Goal: Task Accomplishment & Management: Manage account settings

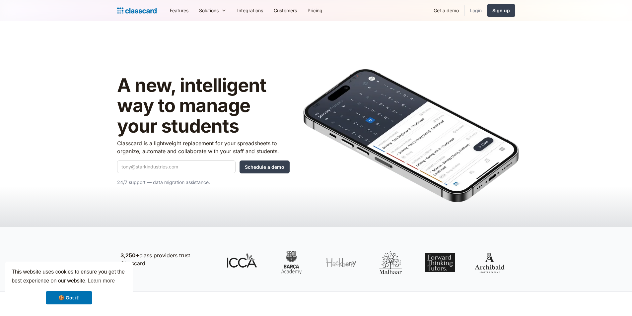
click at [476, 12] on link "Login" at bounding box center [475, 10] width 23 height 15
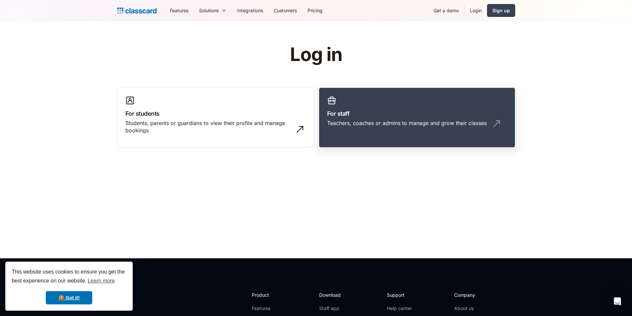
click at [389, 115] on h3 "For staff" at bounding box center [417, 113] width 180 height 9
